Goal: Navigation & Orientation: Find specific page/section

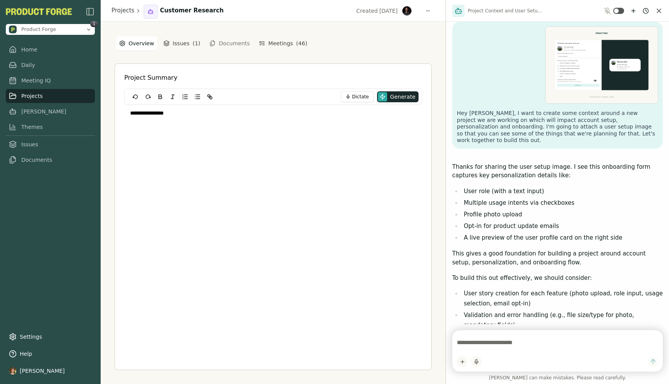
scroll to position [1805, 0]
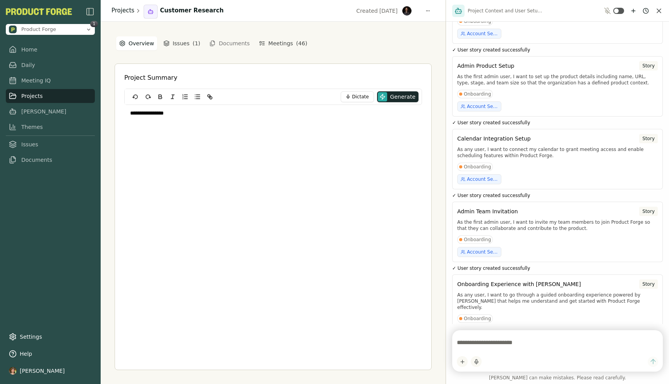
click at [121, 11] on link "Projects" at bounding box center [122, 10] width 23 height 9
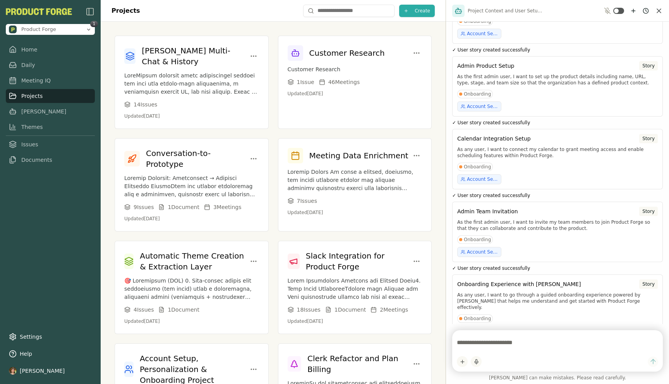
click at [154, 11] on div "Projects Create" at bounding box center [272, 11] width 323 height 12
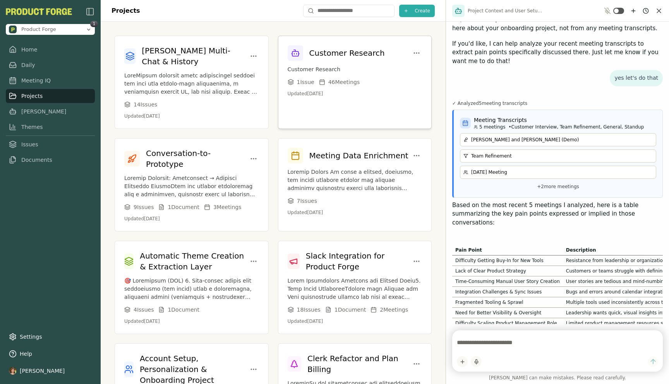
scroll to position [2514, 0]
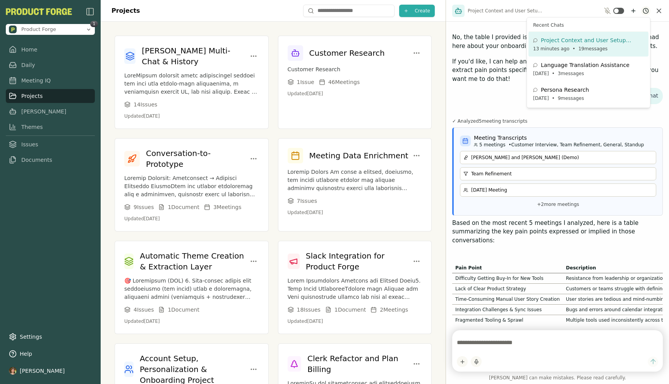
click at [647, 11] on html "Product Forge 1 Home Daily Meeting IQ Projects [PERSON_NAME] Themes Issues Docu…" at bounding box center [334, 192] width 669 height 384
click at [275, 23] on html "Product Forge 1 Home Daily Meeting IQ Projects Smith Themes Issues Documents Se…" at bounding box center [334, 192] width 669 height 384
